Goal: Find specific page/section: Find specific page/section

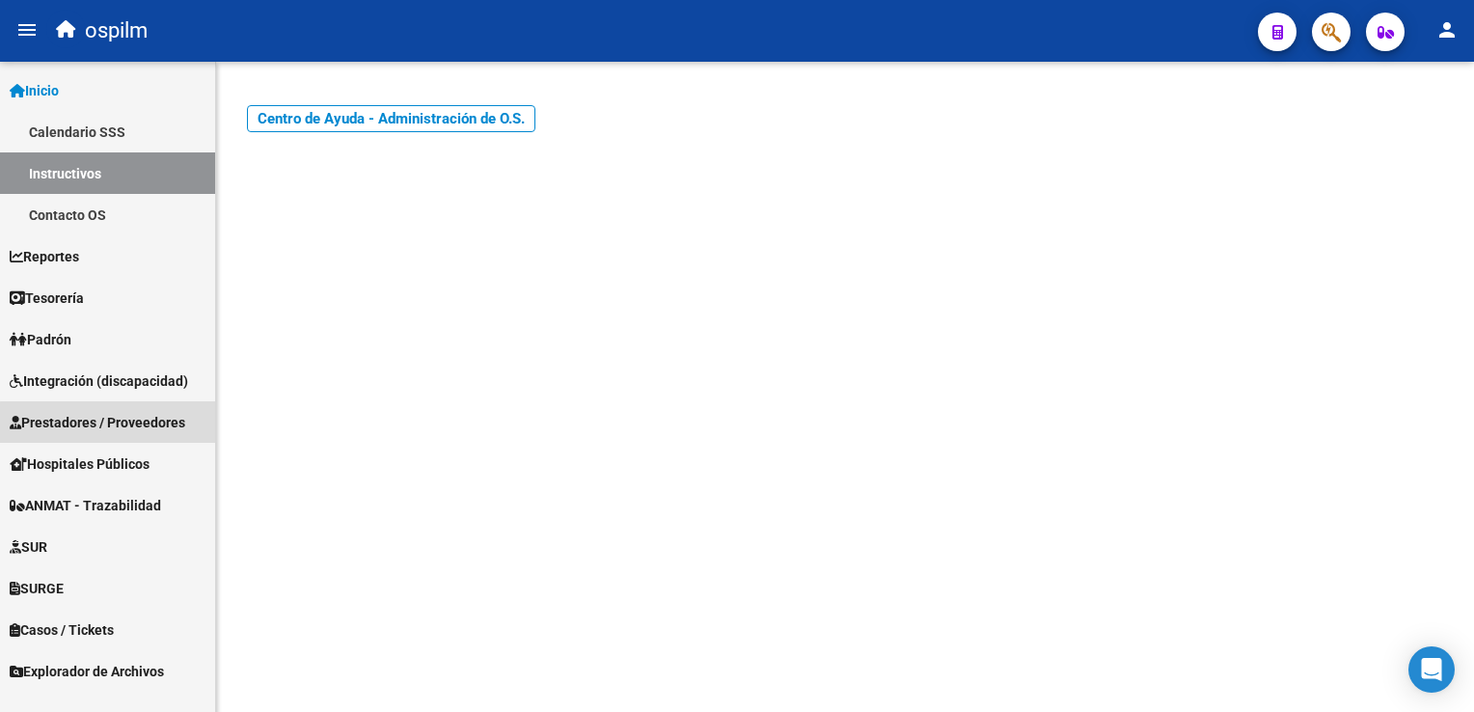
click at [149, 425] on span "Prestadores / Proveedores" at bounding box center [98, 422] width 176 height 21
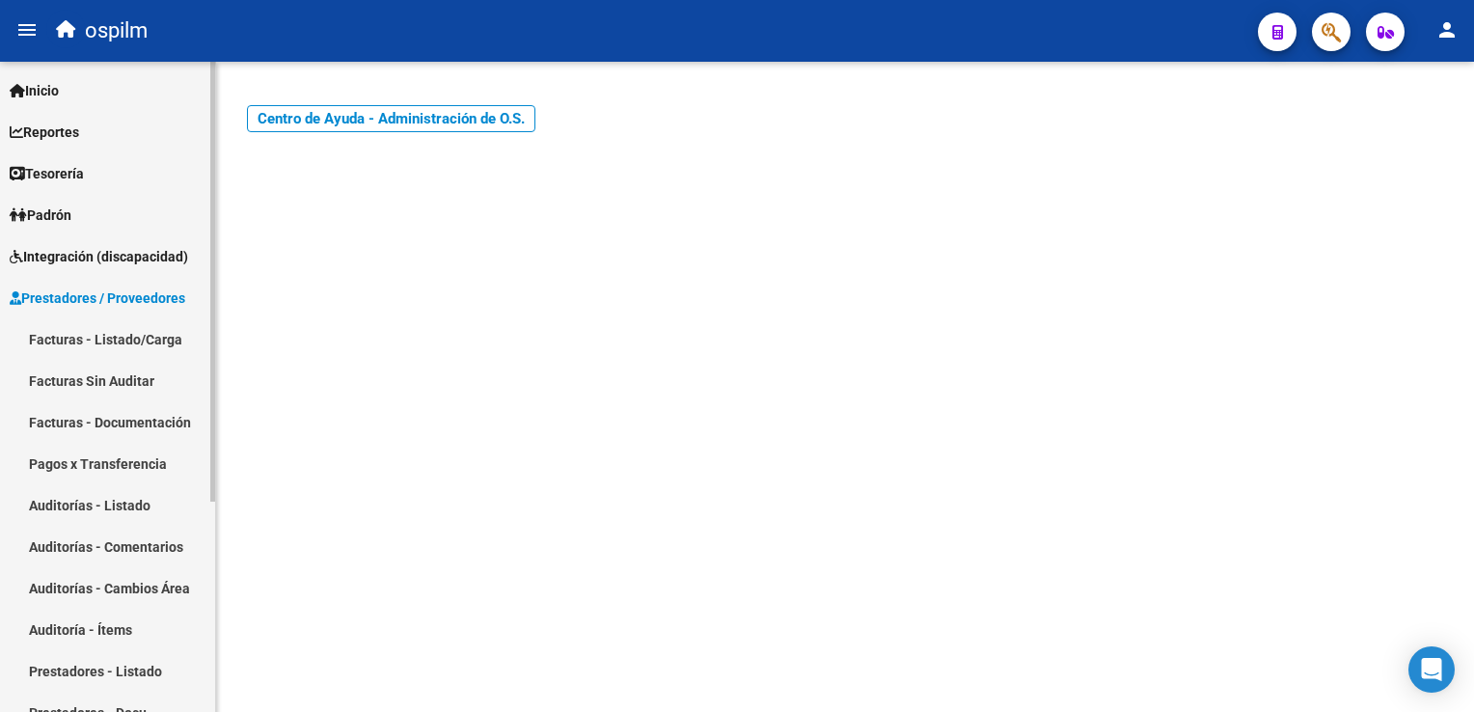
click at [105, 330] on link "Facturas - Listado/Carga" at bounding box center [107, 338] width 215 height 41
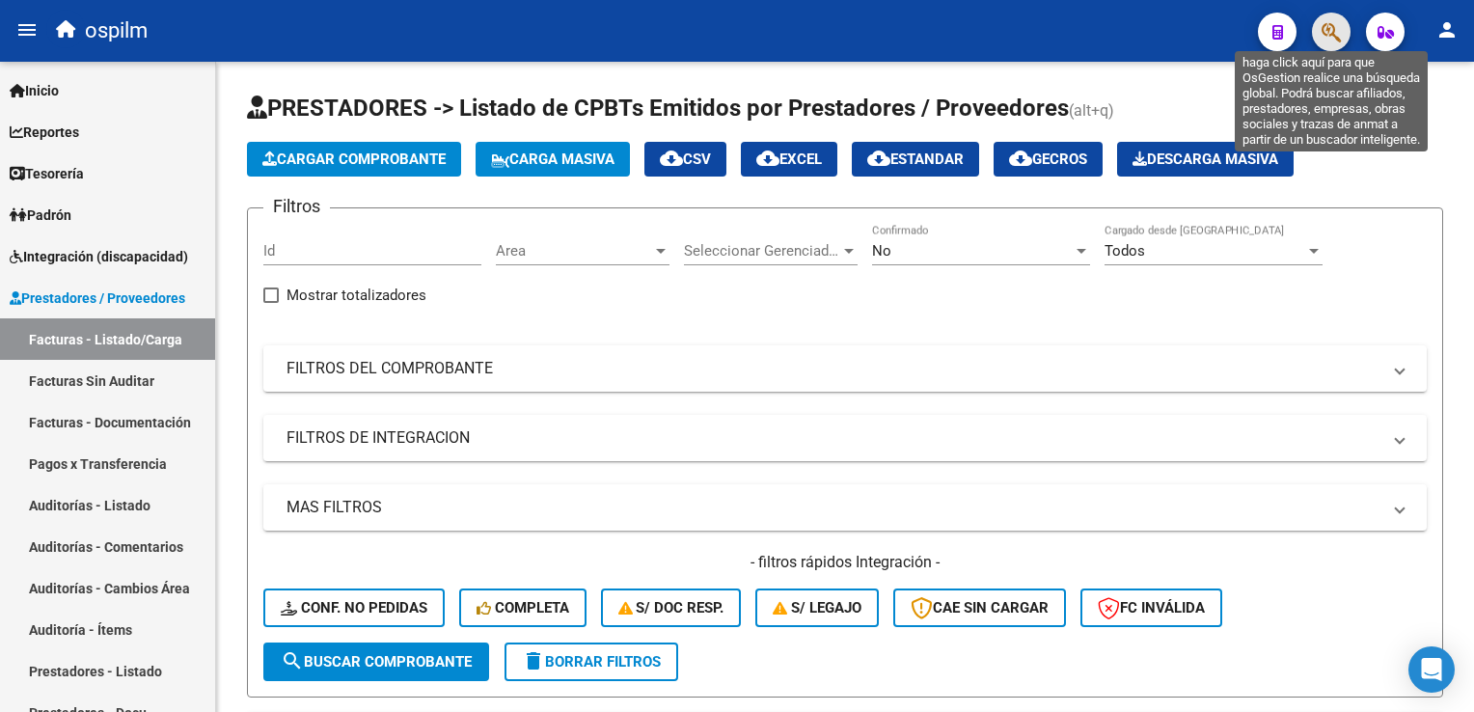
click at [1332, 31] on icon "button" at bounding box center [1330, 32] width 19 height 22
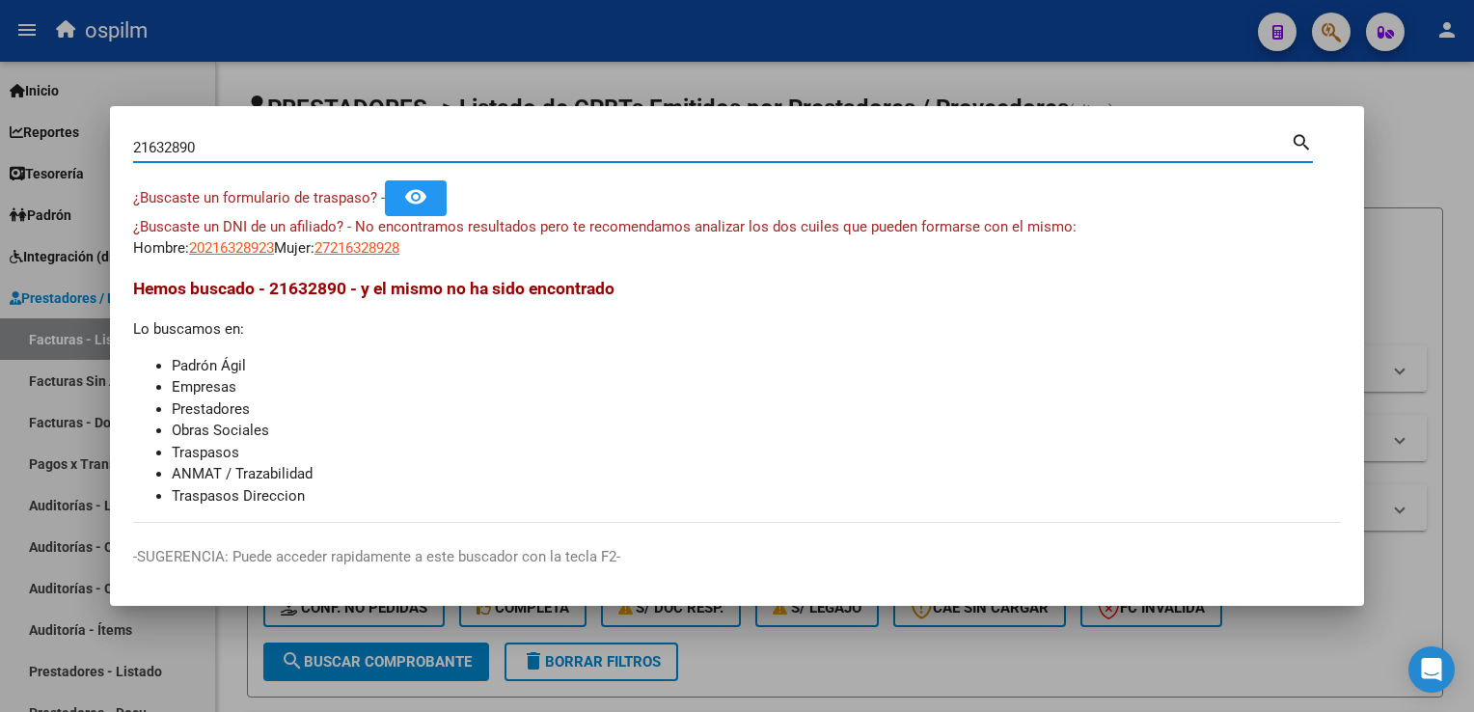
type input "21632890"
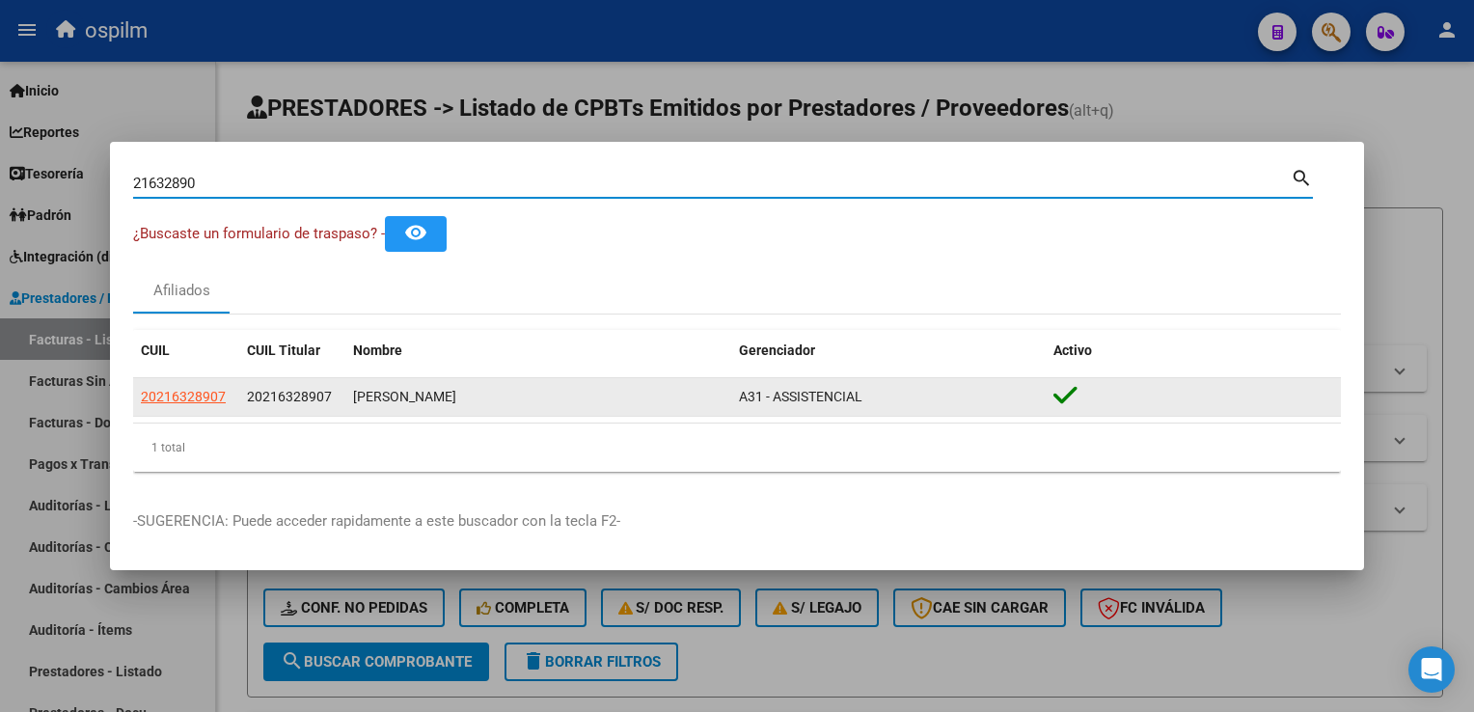
click at [832, 407] on div "A31 - ASSISTENCIAL" at bounding box center [888, 397] width 299 height 22
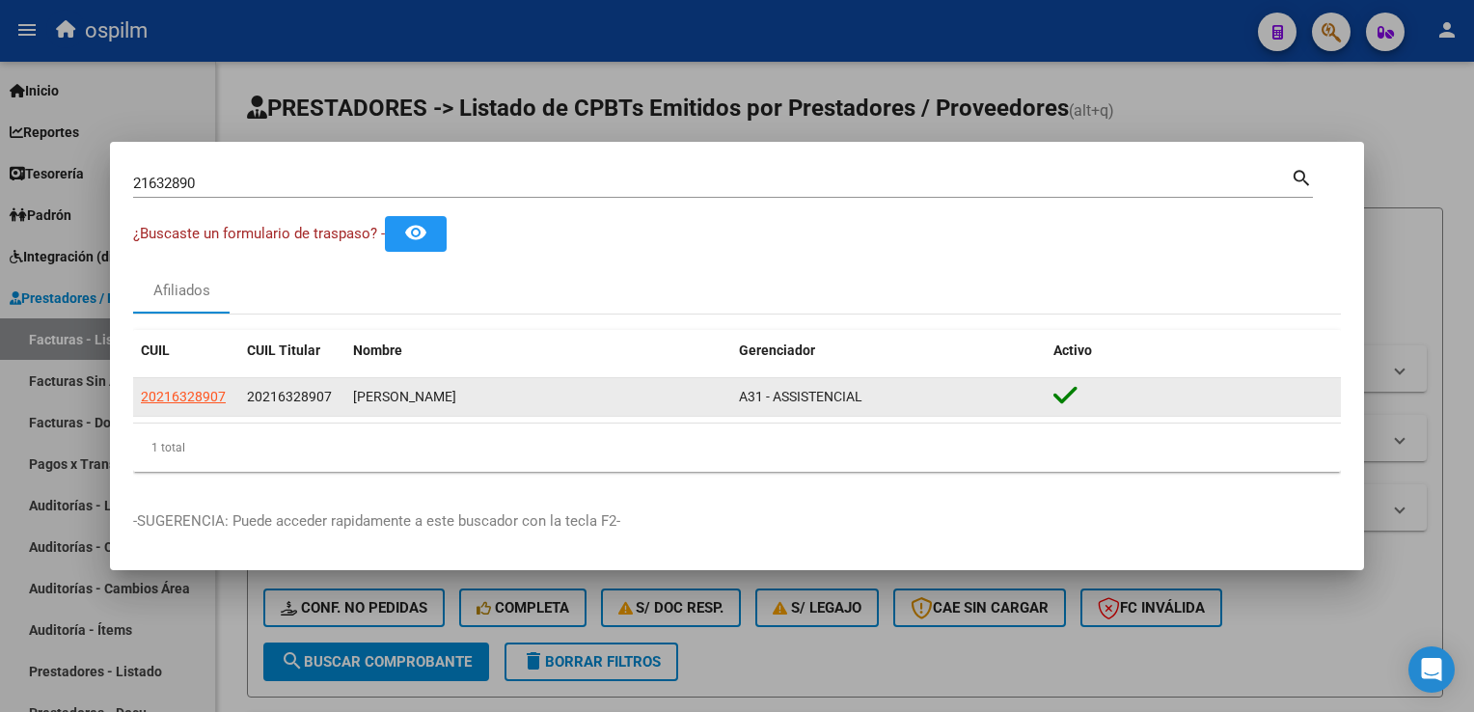
click at [825, 392] on span "A31 - ASSISTENCIAL" at bounding box center [800, 396] width 123 height 15
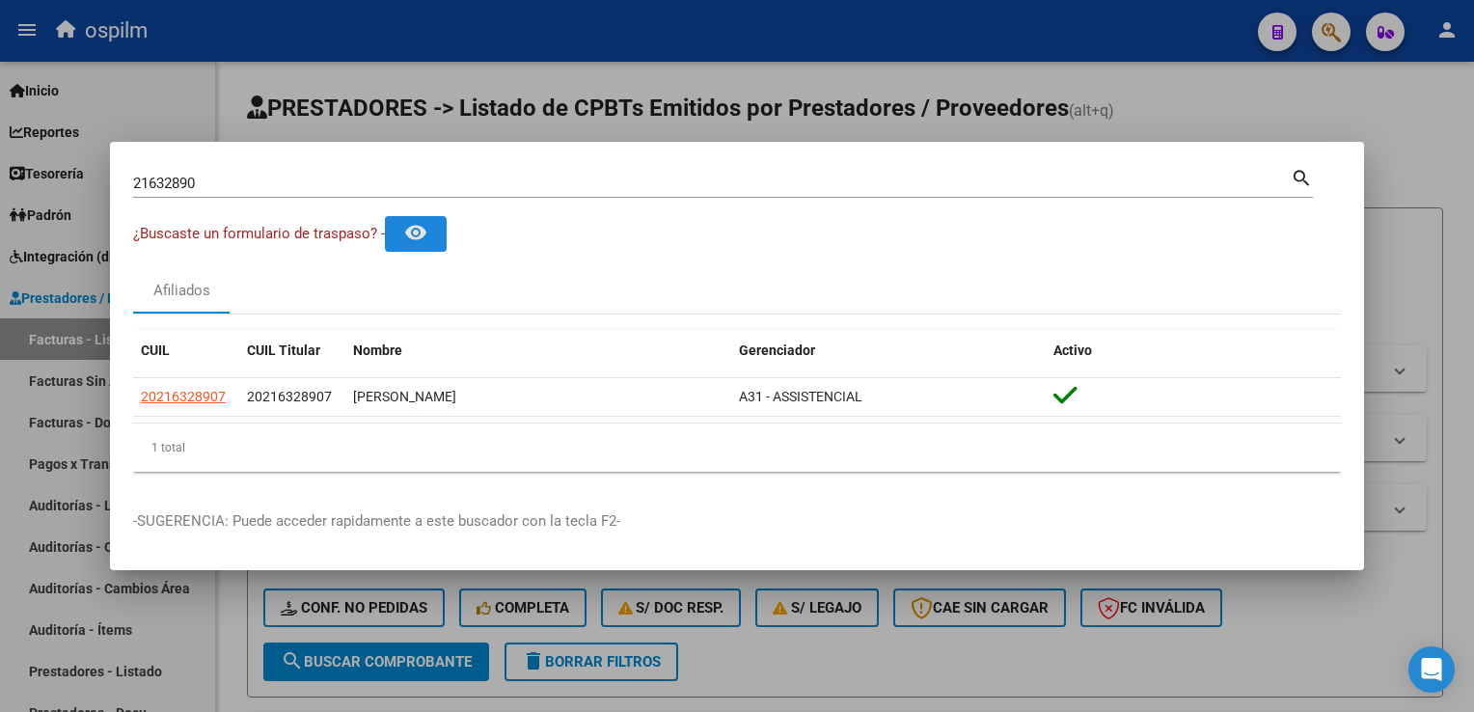
click at [434, 234] on button "remove_red_eye" at bounding box center [416, 234] width 62 height 36
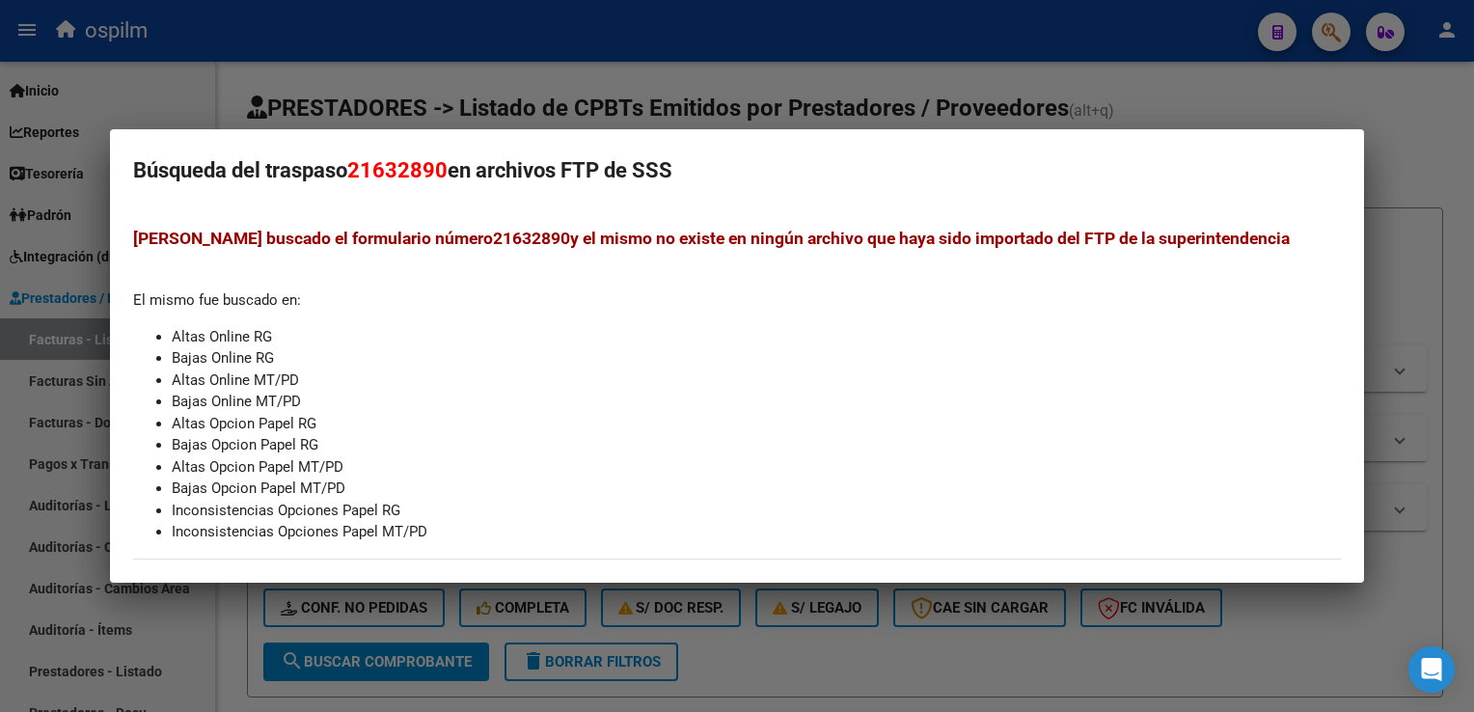
click at [1473, 182] on html "menu ospilm person Firma Express Inicio Calendario SSS Instructivos Contacto OS…" at bounding box center [737, 356] width 1474 height 712
click at [717, 79] on div at bounding box center [737, 356] width 1474 height 712
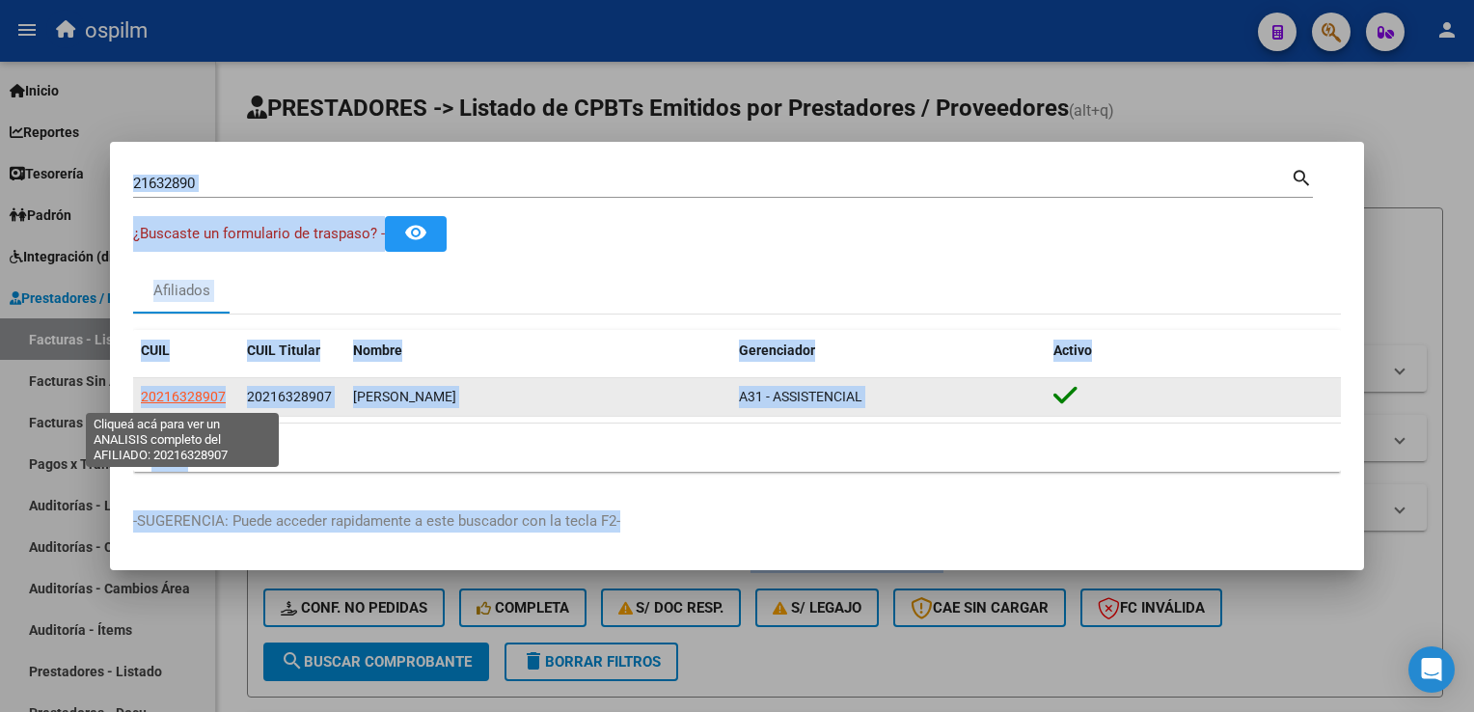
click at [205, 396] on span "20216328907" at bounding box center [183, 396] width 85 height 15
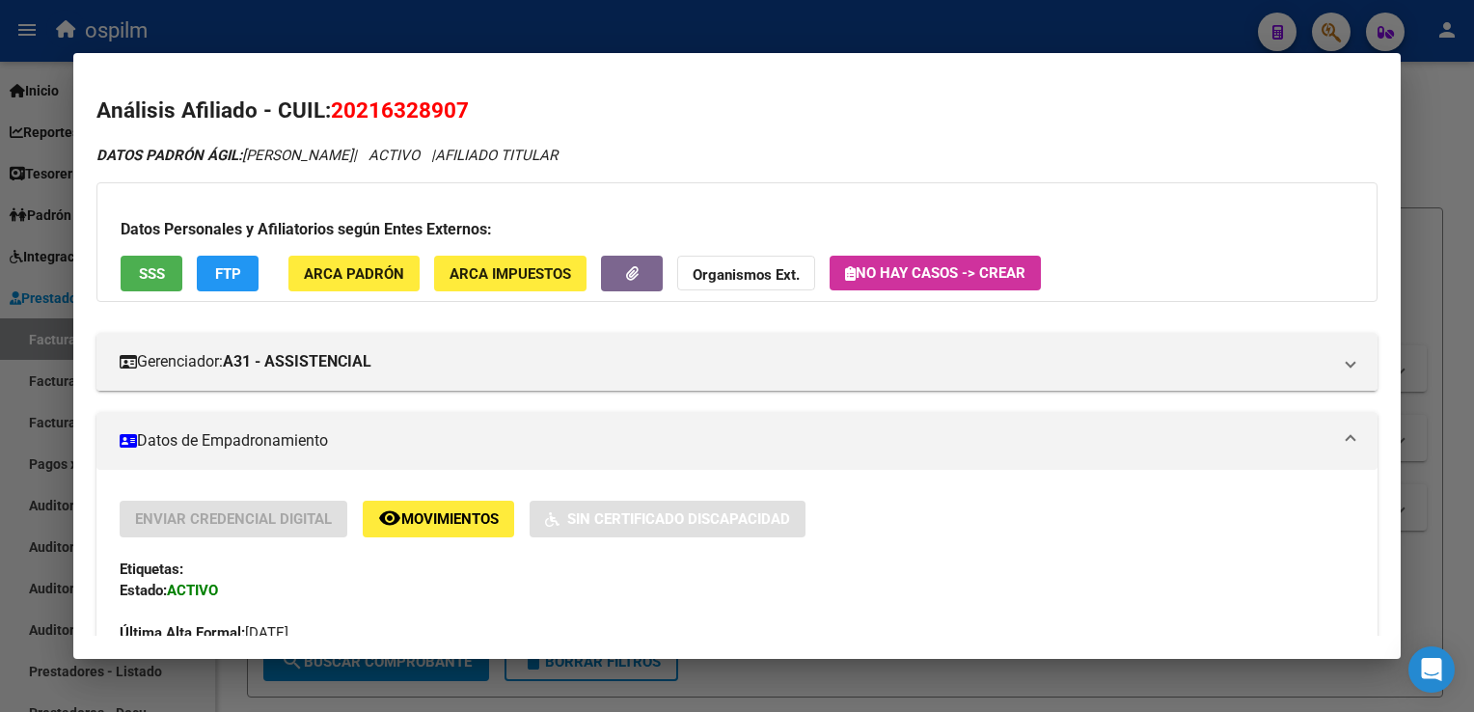
click at [235, 272] on span "FTP" at bounding box center [228, 273] width 26 height 17
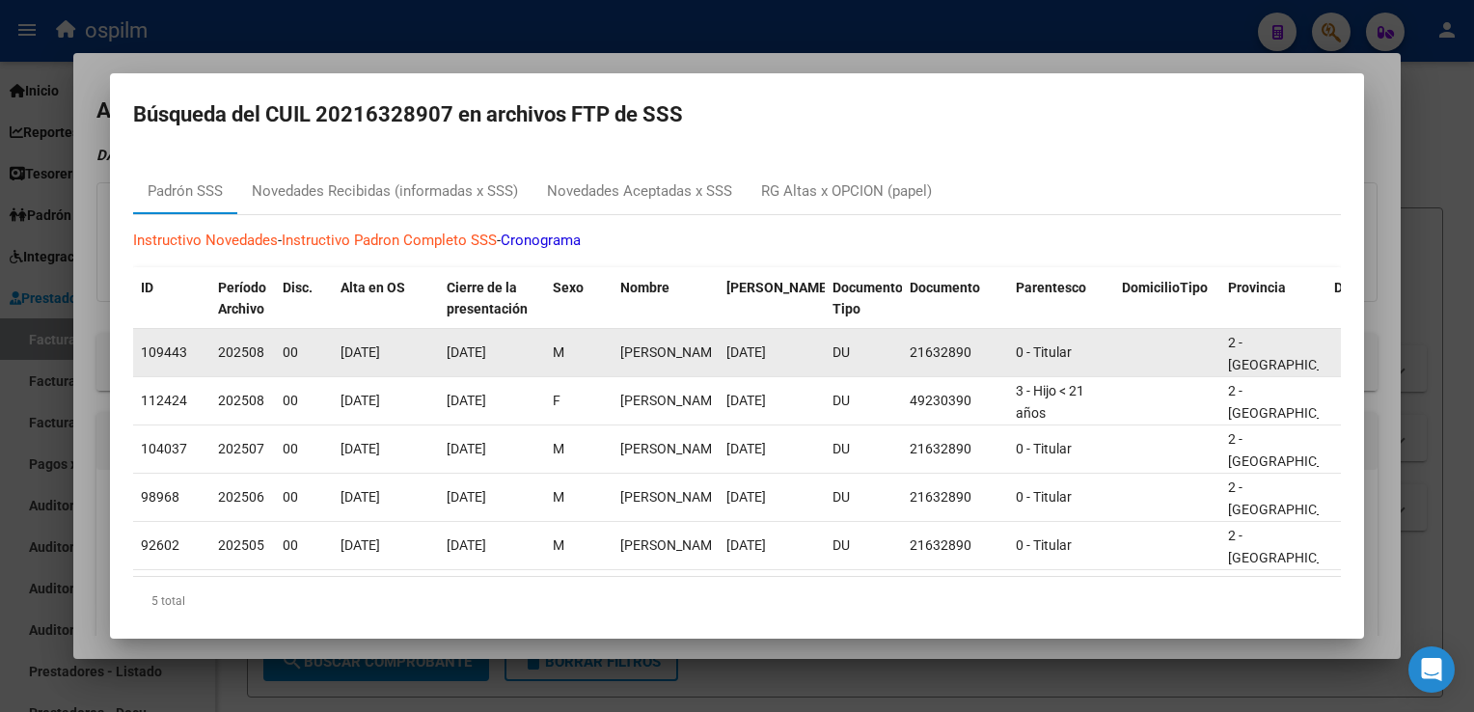
scroll to position [39, 0]
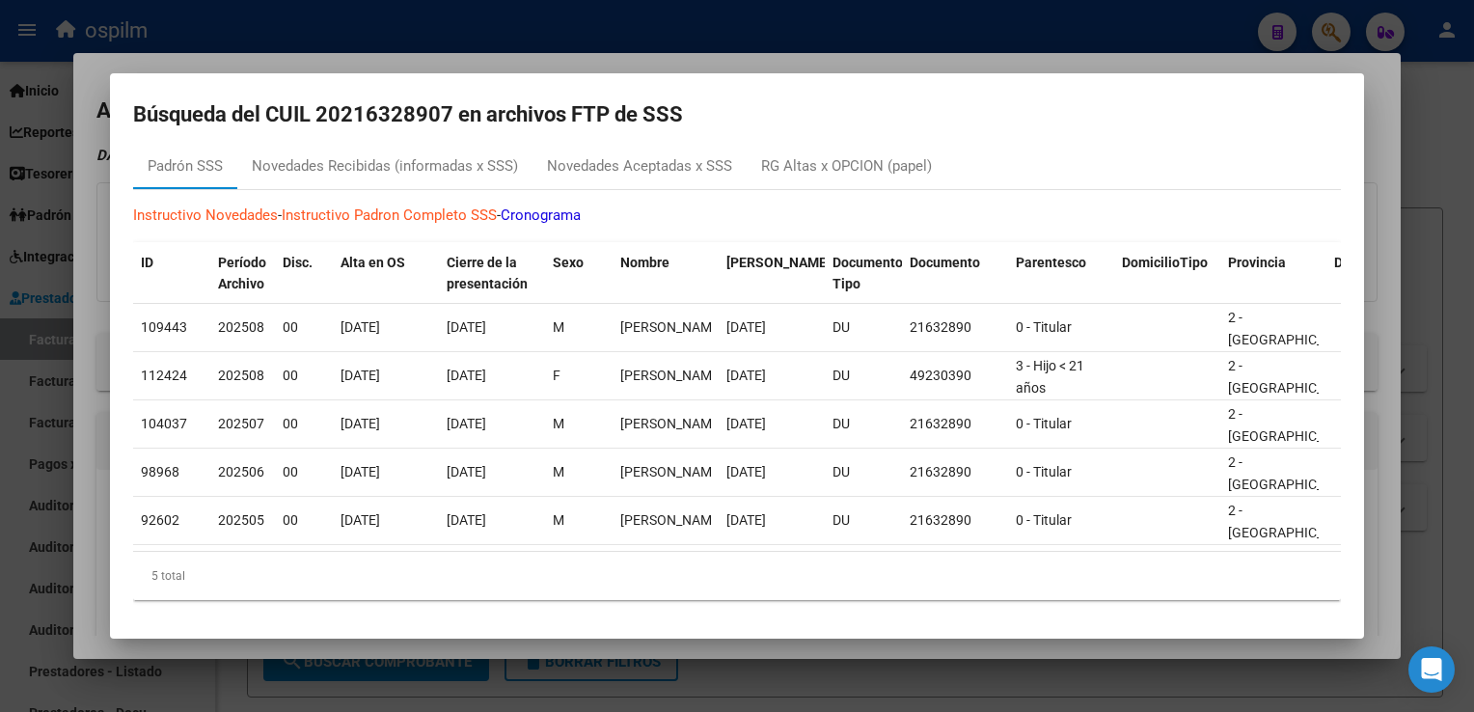
click at [1373, 63] on div at bounding box center [737, 356] width 1474 height 712
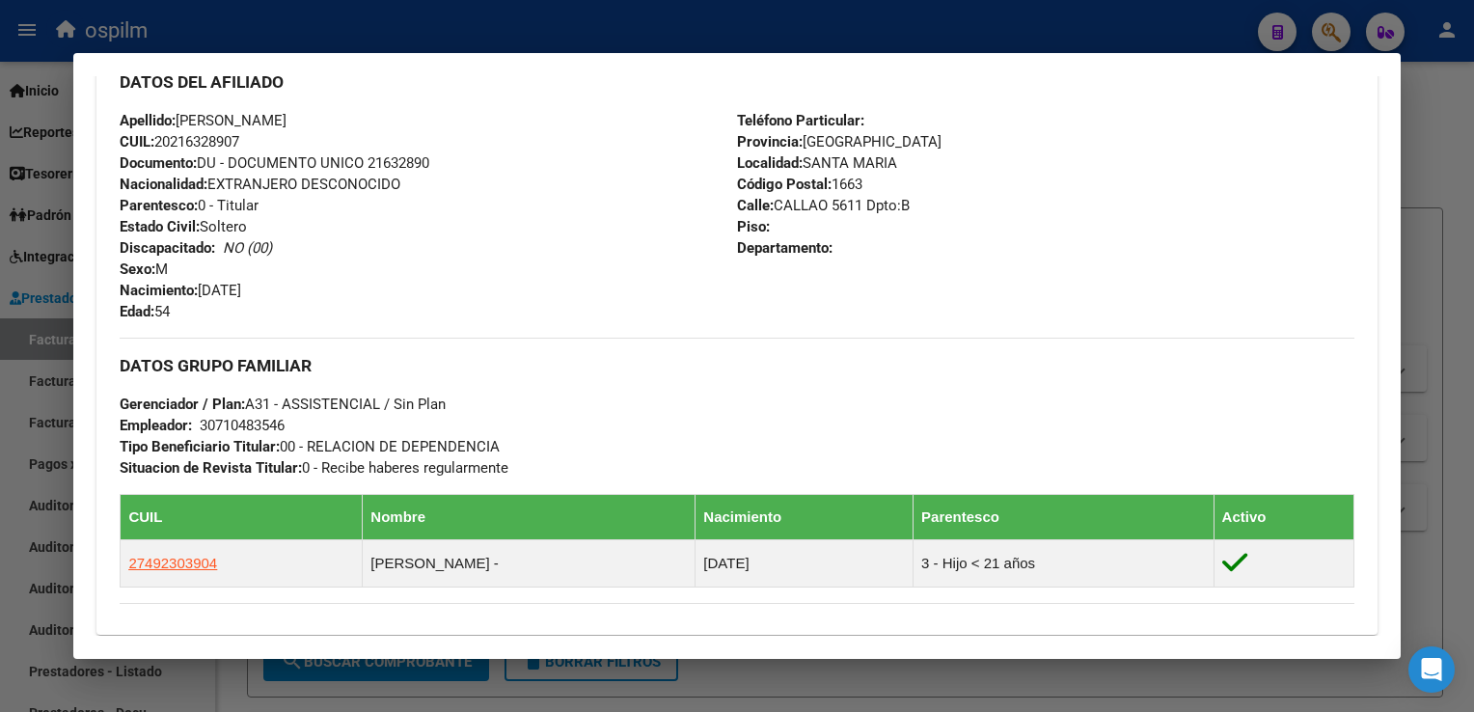
scroll to position [675, 0]
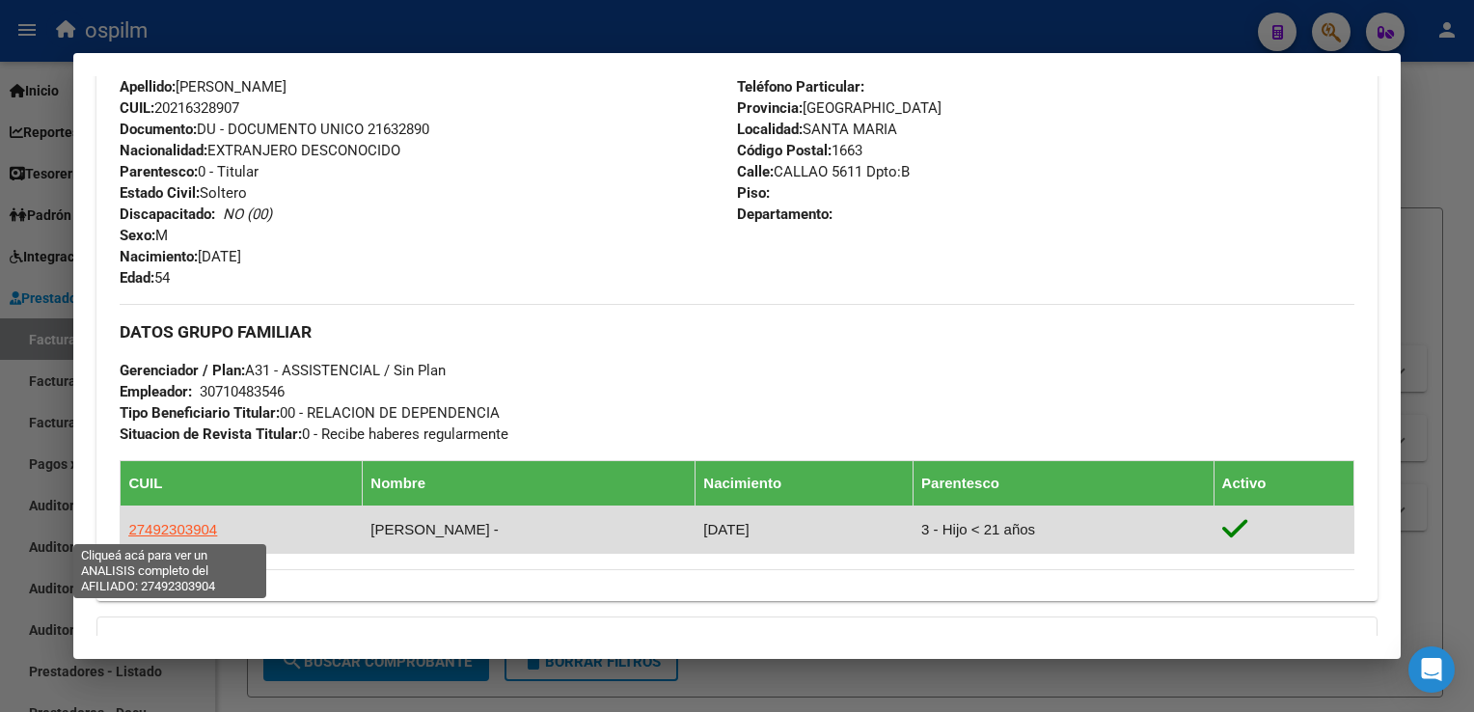
click at [180, 530] on span "27492303904" at bounding box center [172, 529] width 89 height 16
type textarea "27492303904"
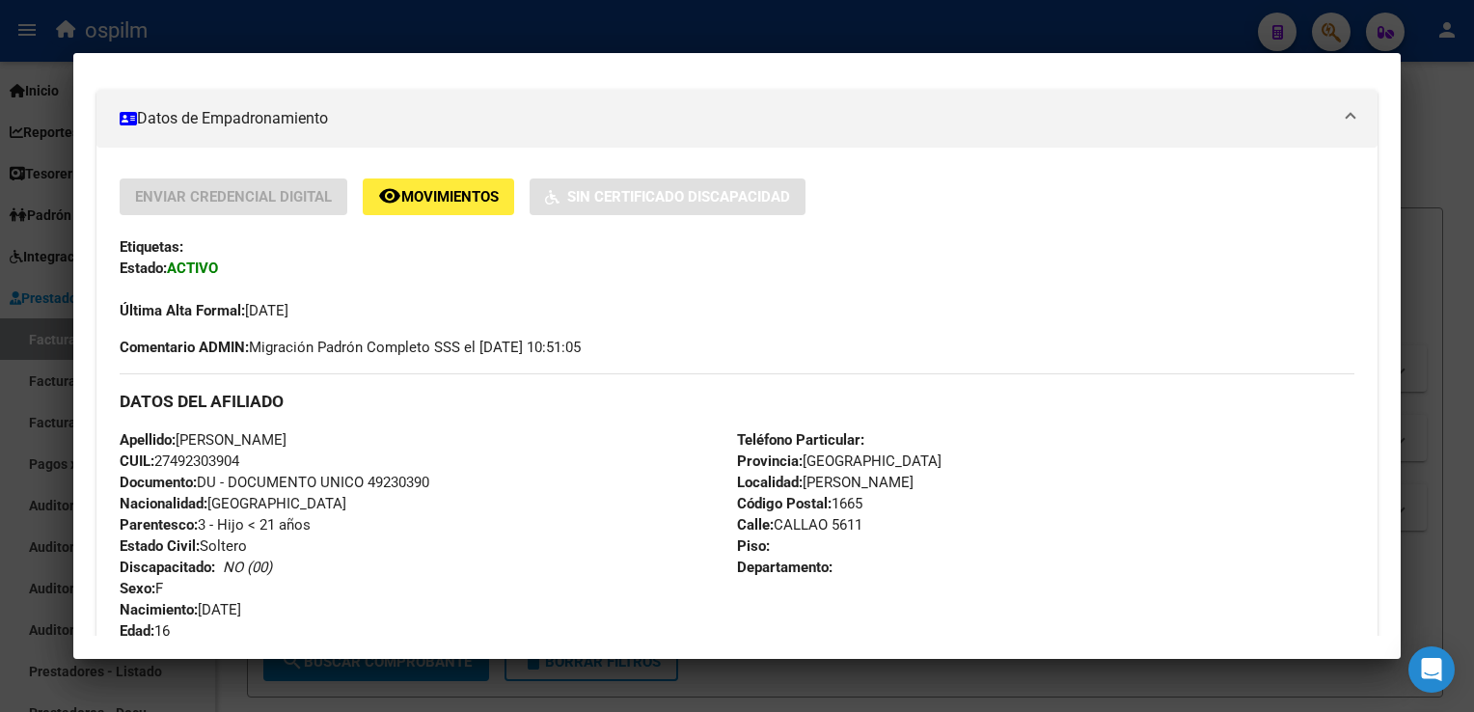
scroll to position [289, 0]
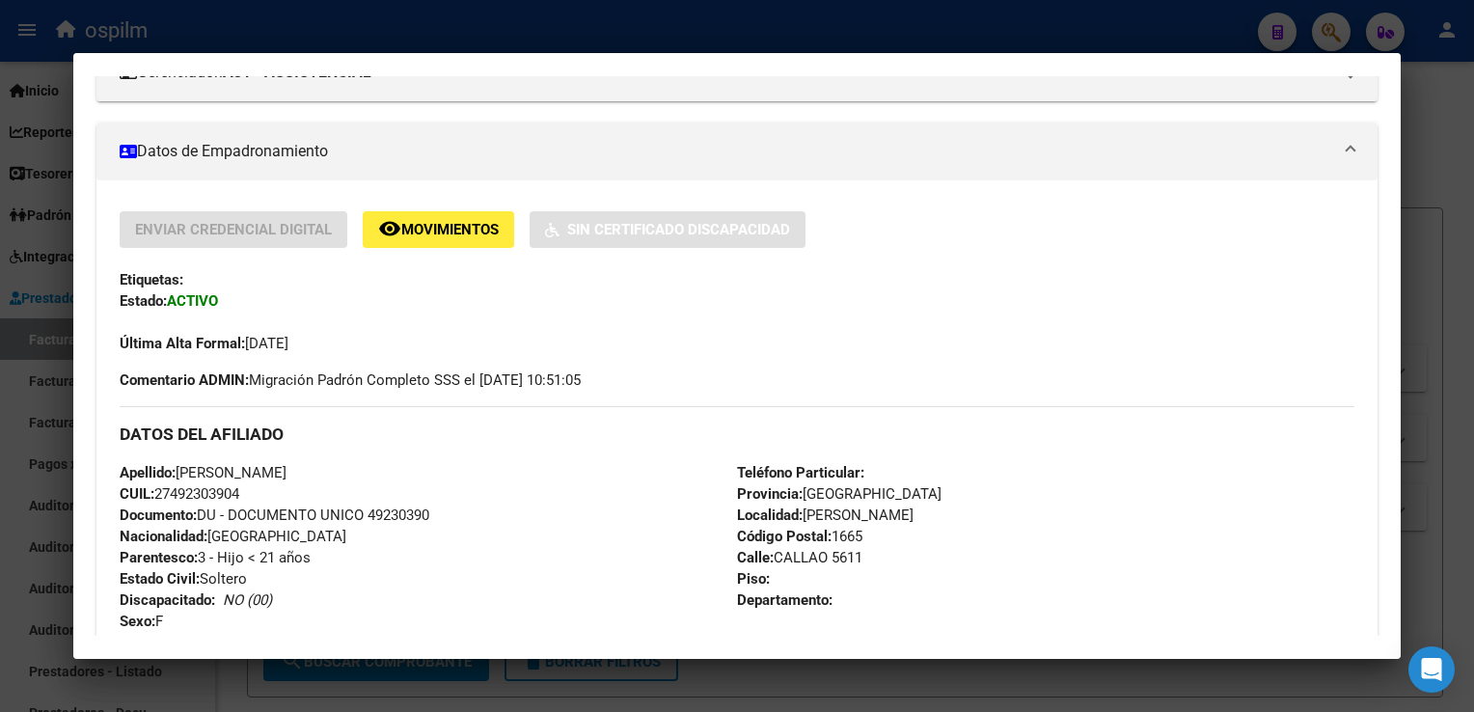
click at [1420, 152] on div at bounding box center [737, 356] width 1474 height 712
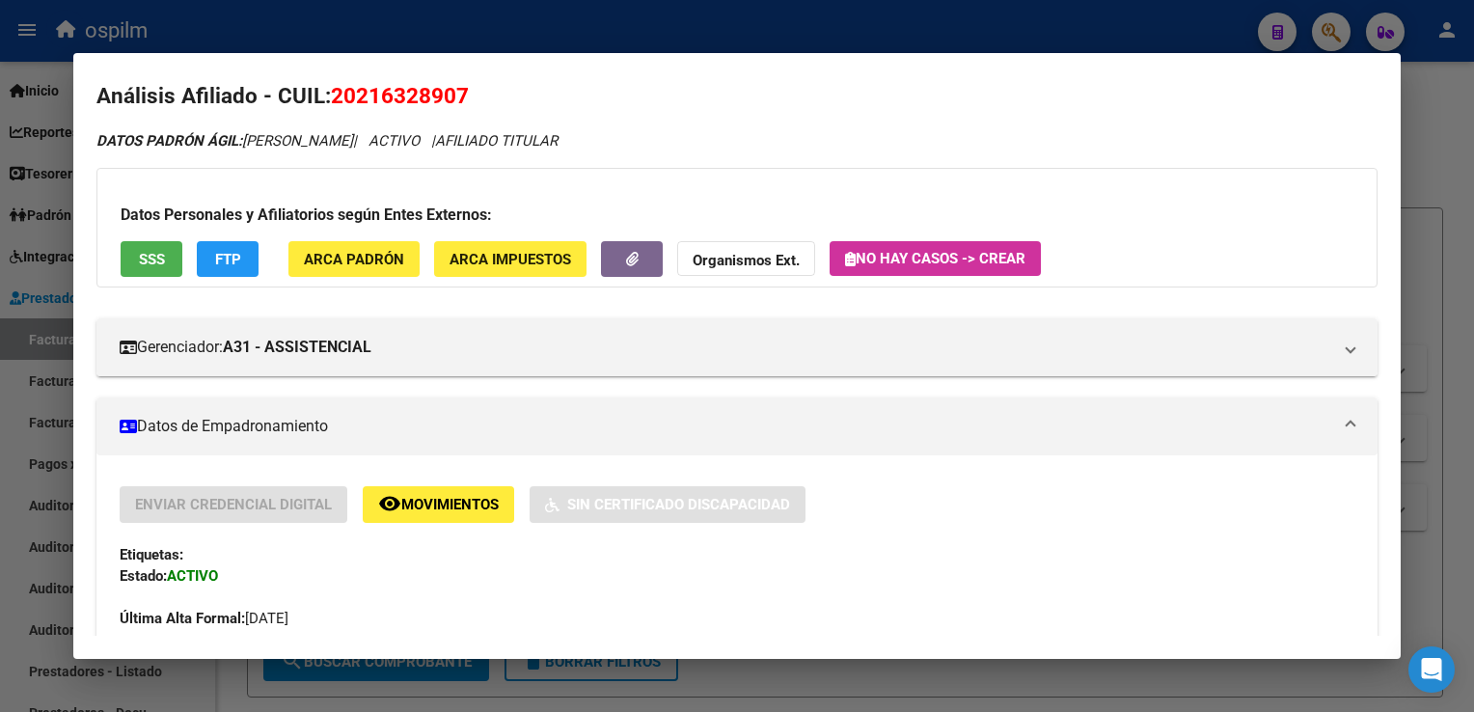
scroll to position [0, 0]
